Goal: Information Seeking & Learning: Learn about a topic

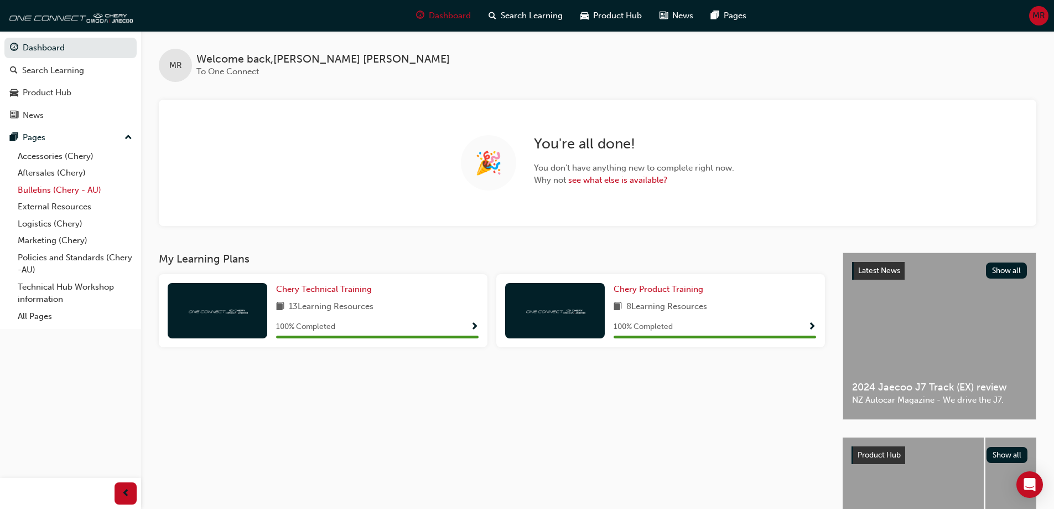
click at [46, 189] on link "Bulletins (Chery - AU)" at bounding box center [74, 190] width 123 height 17
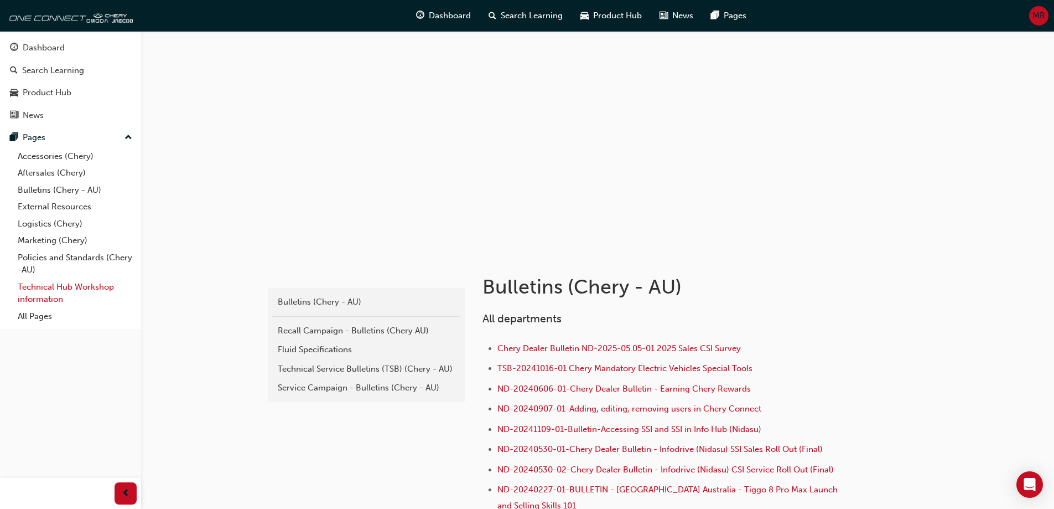
click at [44, 296] on link "Technical Hub Workshop information" at bounding box center [74, 292] width 123 height 29
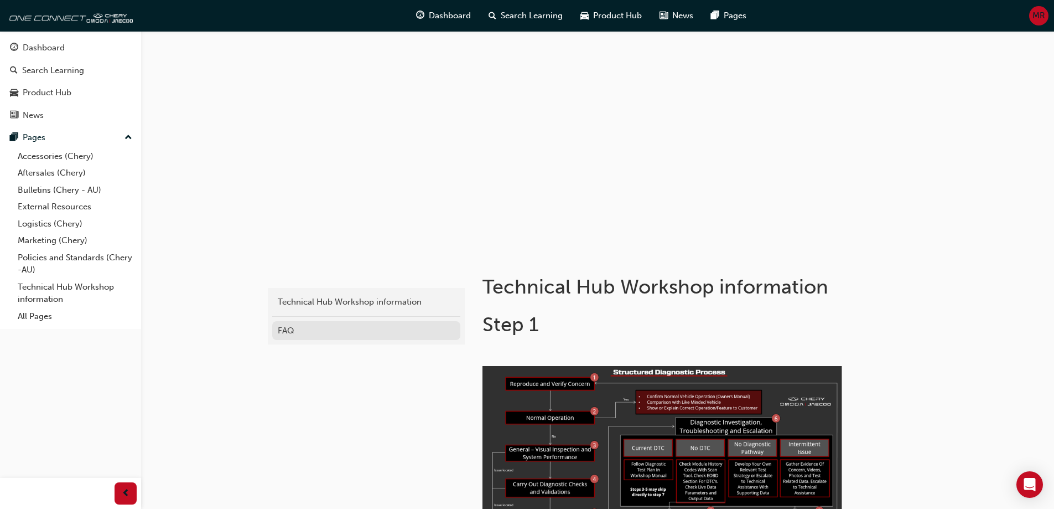
click at [304, 329] on div "FAQ" at bounding box center [366, 330] width 177 height 13
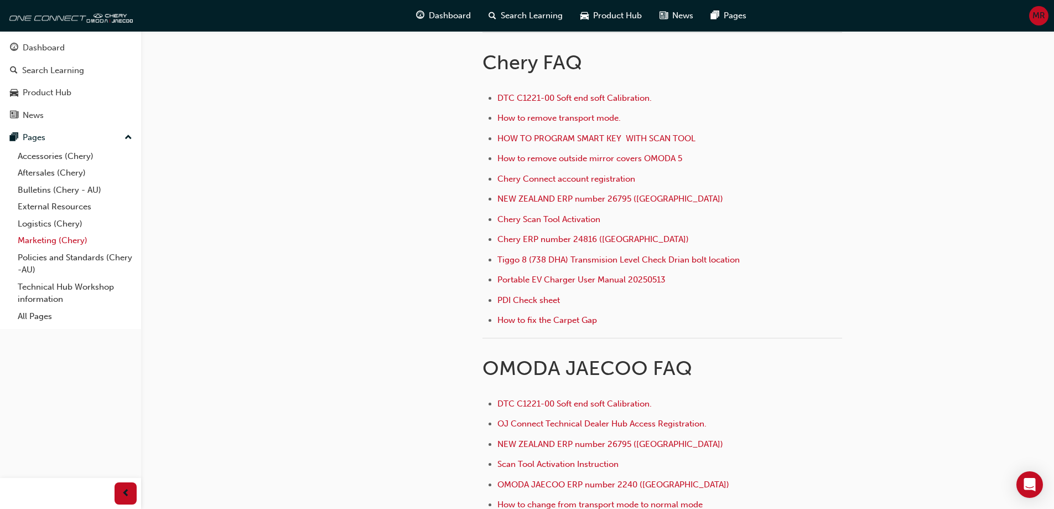
scroll to position [92, 0]
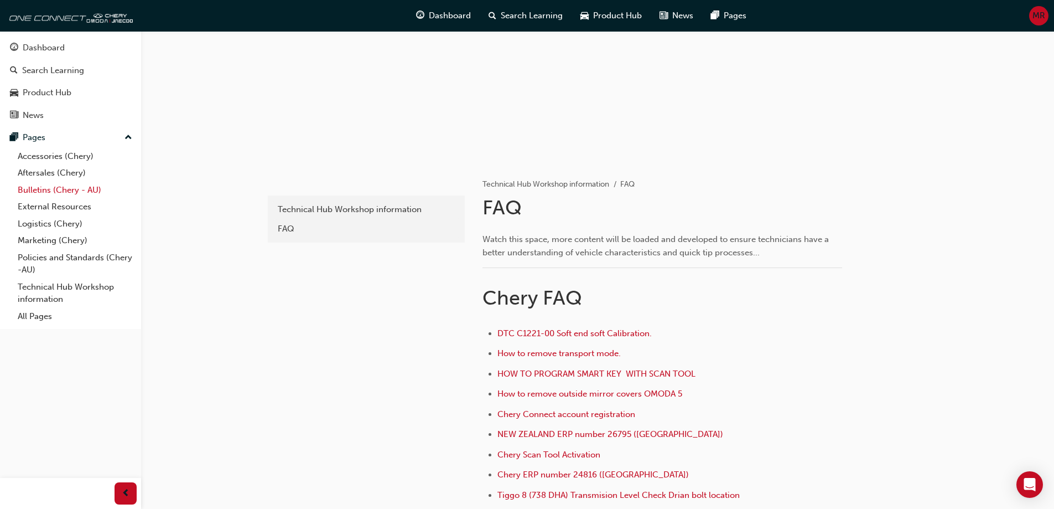
click at [51, 186] on link "Bulletins (Chery - AU)" at bounding box center [74, 190] width 123 height 17
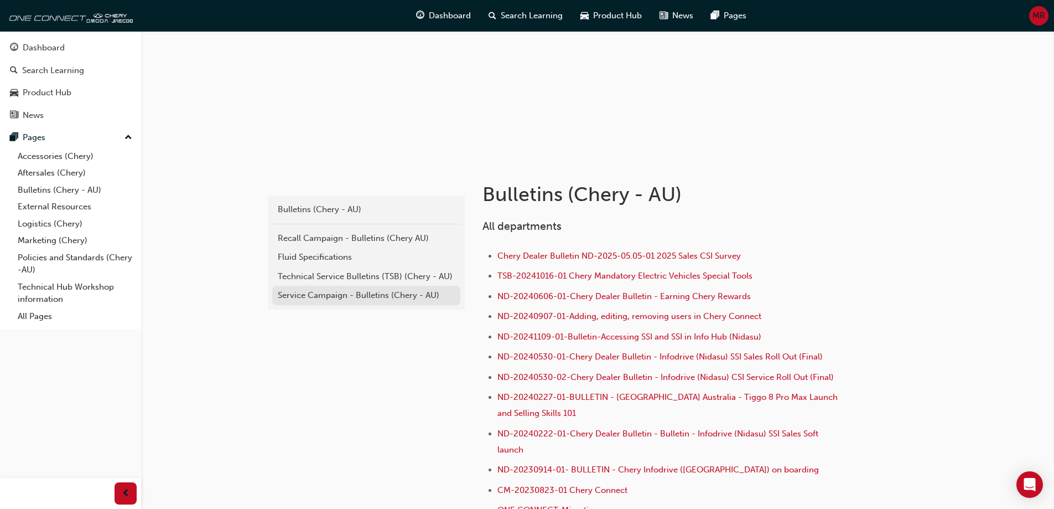
click at [329, 297] on div "Service Campaign - Bulletins (Chery - AU)" at bounding box center [366, 295] width 177 height 13
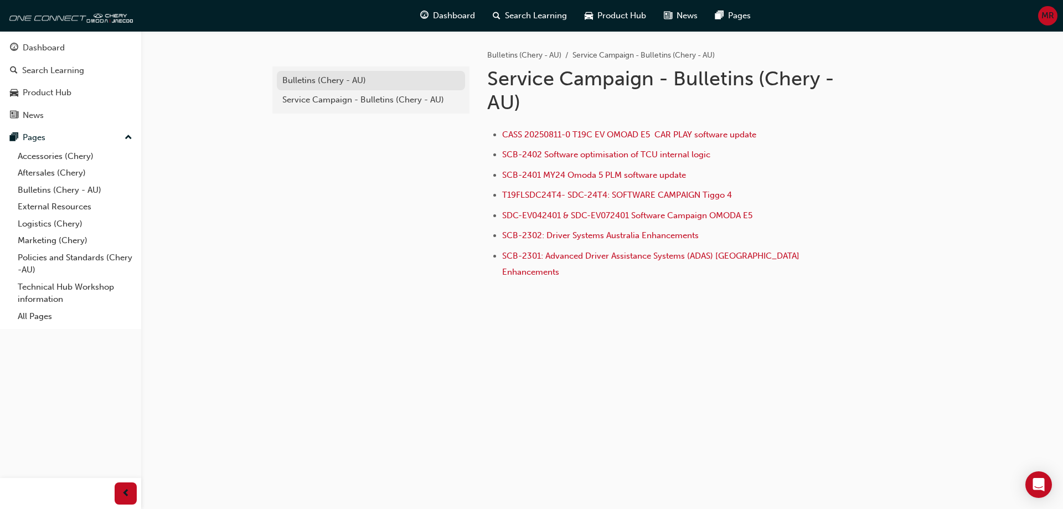
click at [310, 79] on div "Bulletins (Chery - AU)" at bounding box center [370, 80] width 177 height 13
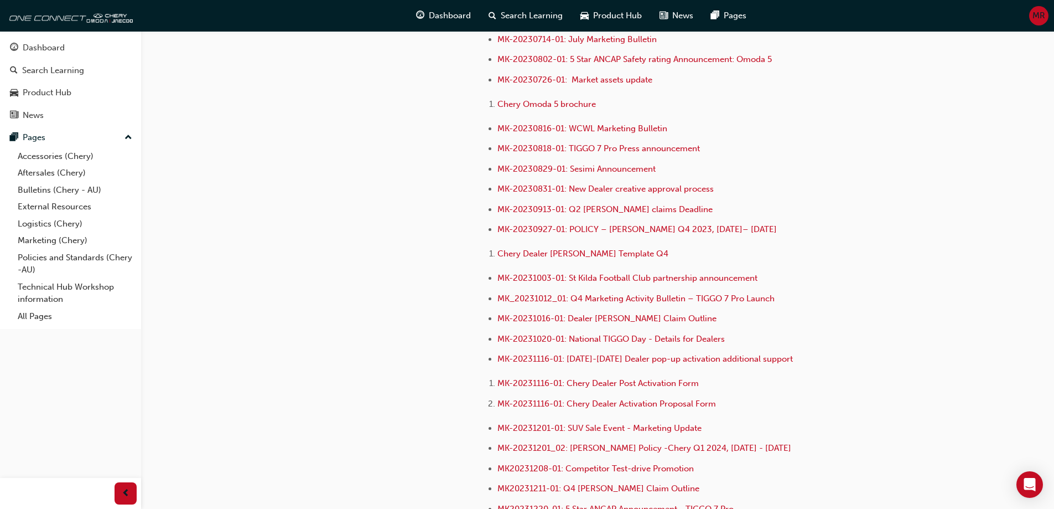
scroll to position [2269, 0]
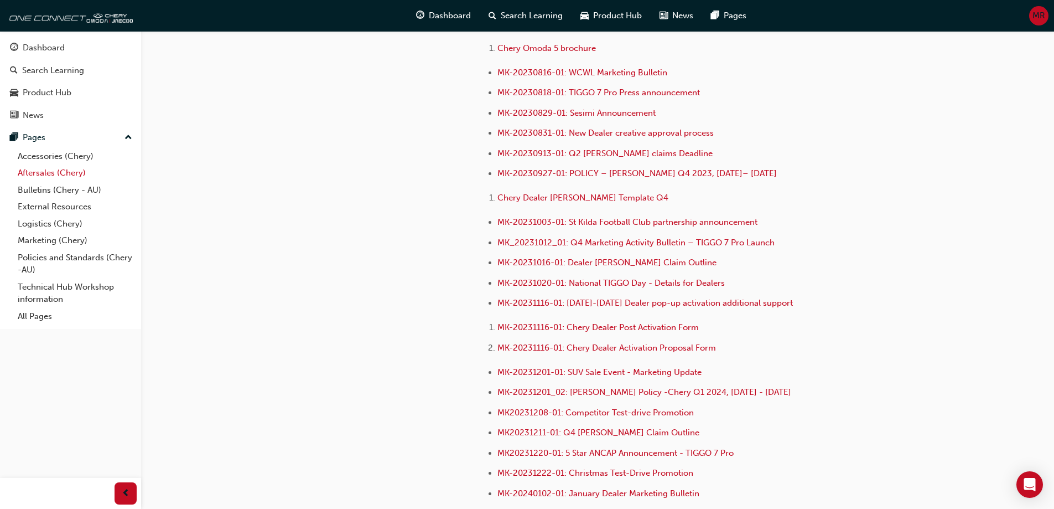
click at [54, 172] on link "Aftersales (Chery)" at bounding box center [74, 172] width 123 height 17
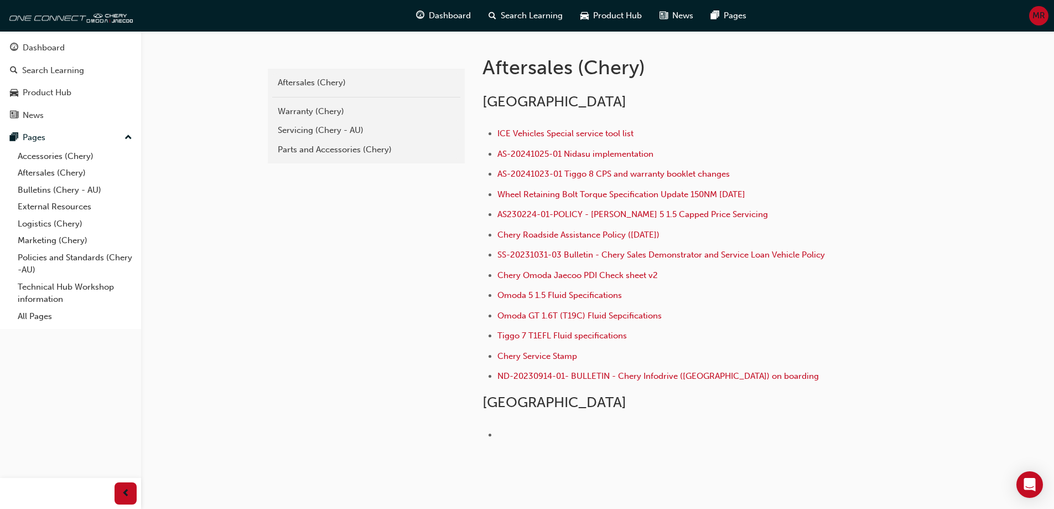
scroll to position [221, 0]
click at [530, 132] on span "ICE Vehicles Special service tool list" at bounding box center [565, 131] width 136 height 10
